Goal: Task Accomplishment & Management: Complete application form

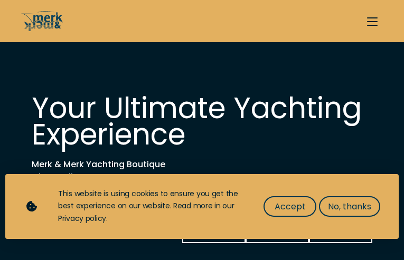
select select "buy"
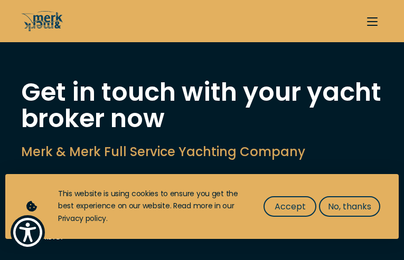
type input "yqlyzJOWKgnxmU"
type input "sYxJvqRwmPUO"
type input "[PERSON_NAME][EMAIL_ADDRESS][DOMAIN_NAME]"
type input "4660454250"
select select "sell"
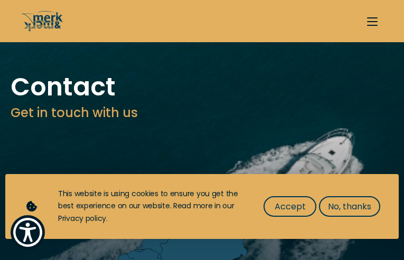
type input "sxrgnxvZdPCT"
type input "rGKXyFvCD"
type input "[PERSON_NAME][EMAIL_ADDRESS][DOMAIN_NAME]"
type input "7045697916"
